Goal: Navigation & Orientation: Find specific page/section

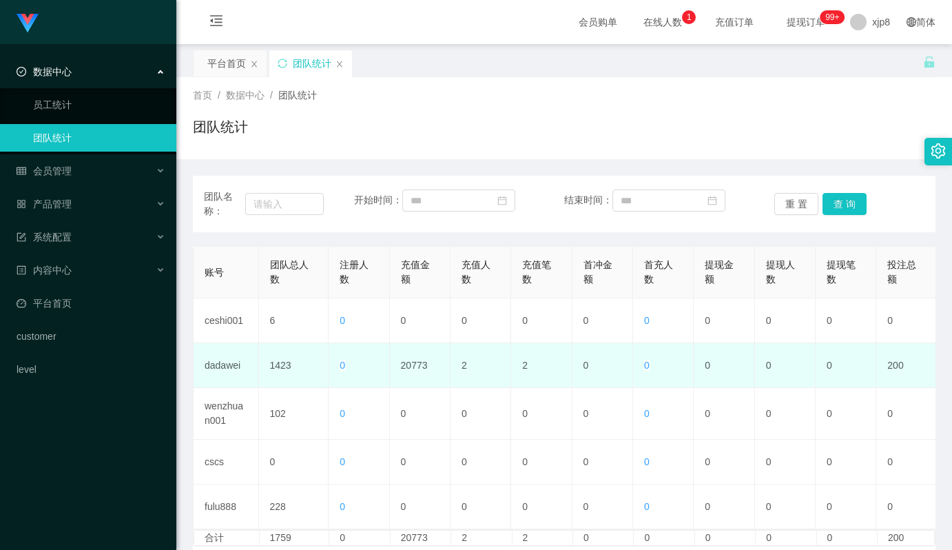
click at [420, 369] on td "20773" at bounding box center [420, 365] width 61 height 45
click at [414, 366] on td "20773" at bounding box center [420, 365] width 61 height 45
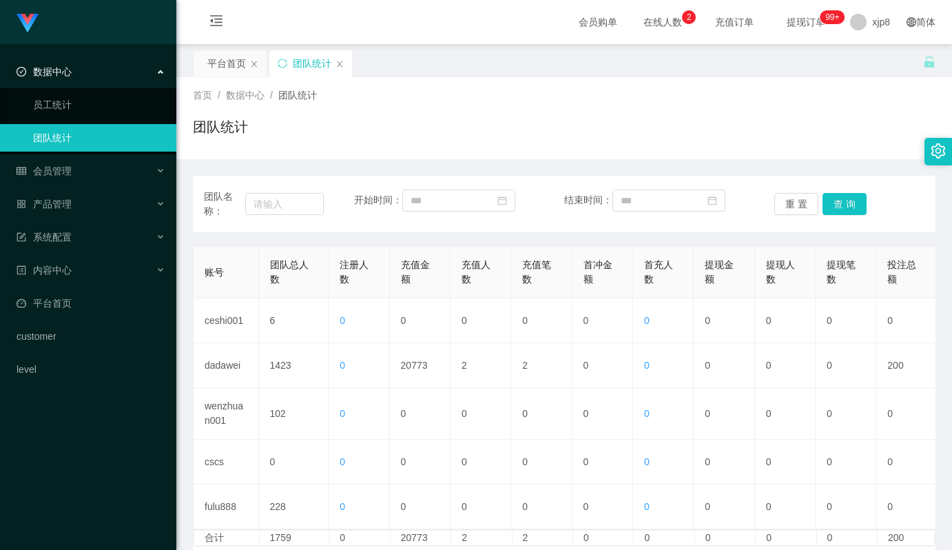
click at [643, 19] on span "在线人数 0 1 2 3 4 5 6 7 8 9 0 1 2 3 4 5 6 7 8 9 0 1 2 3 4 5 6 7 8 9" at bounding box center [663, 22] width 52 height 10
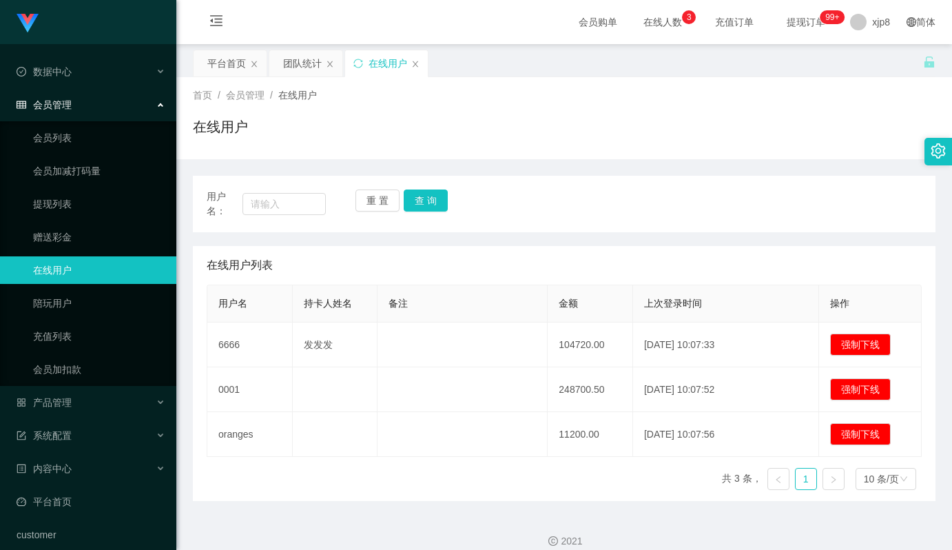
click at [643, 19] on span "在线人数 0 1 2 3 4 5 6 7 8 9 0 1 2 3 4 5 6 7 8 9 0 1 2 3 4 5 6 7 8 9" at bounding box center [663, 22] width 52 height 10
click at [418, 65] on icon "图标: close" at bounding box center [415, 64] width 8 height 8
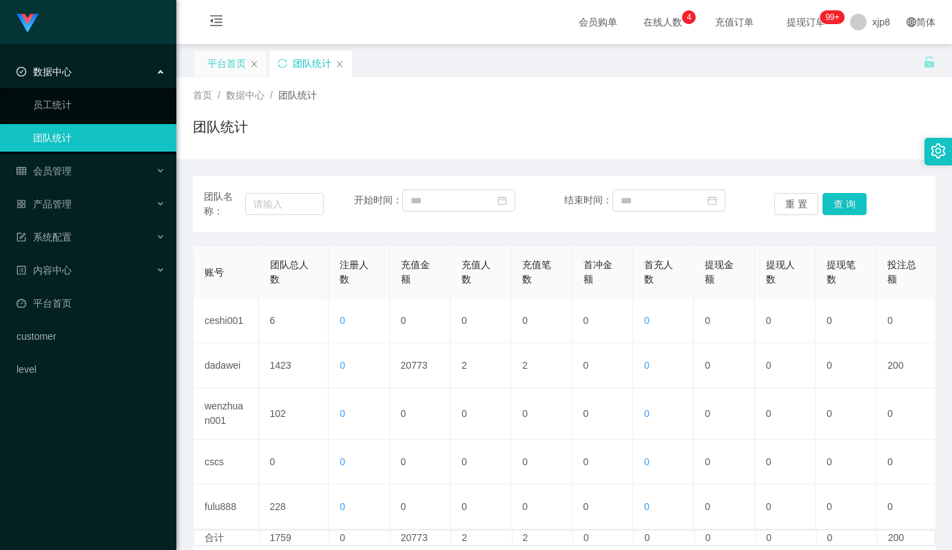
click at [227, 63] on div "平台首页" at bounding box center [226, 63] width 39 height 26
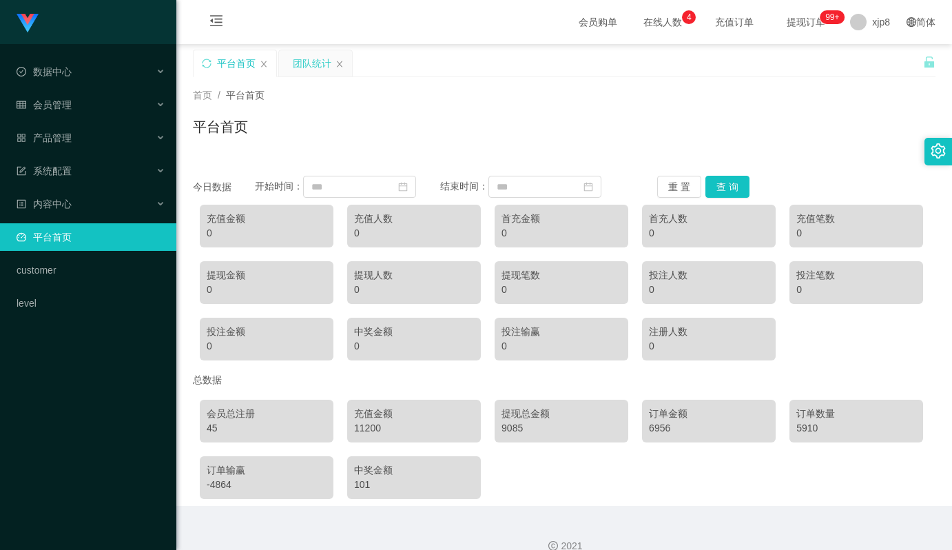
click at [309, 64] on div "团队统计" at bounding box center [312, 63] width 39 height 26
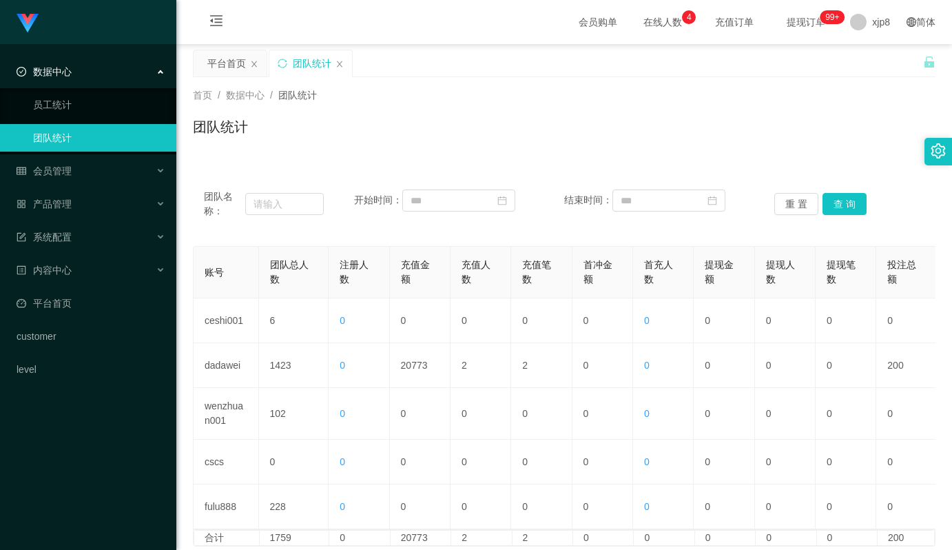
click at [116, 79] on div "数据中心" at bounding box center [88, 72] width 176 height 28
